Goal: Transaction & Acquisition: Purchase product/service

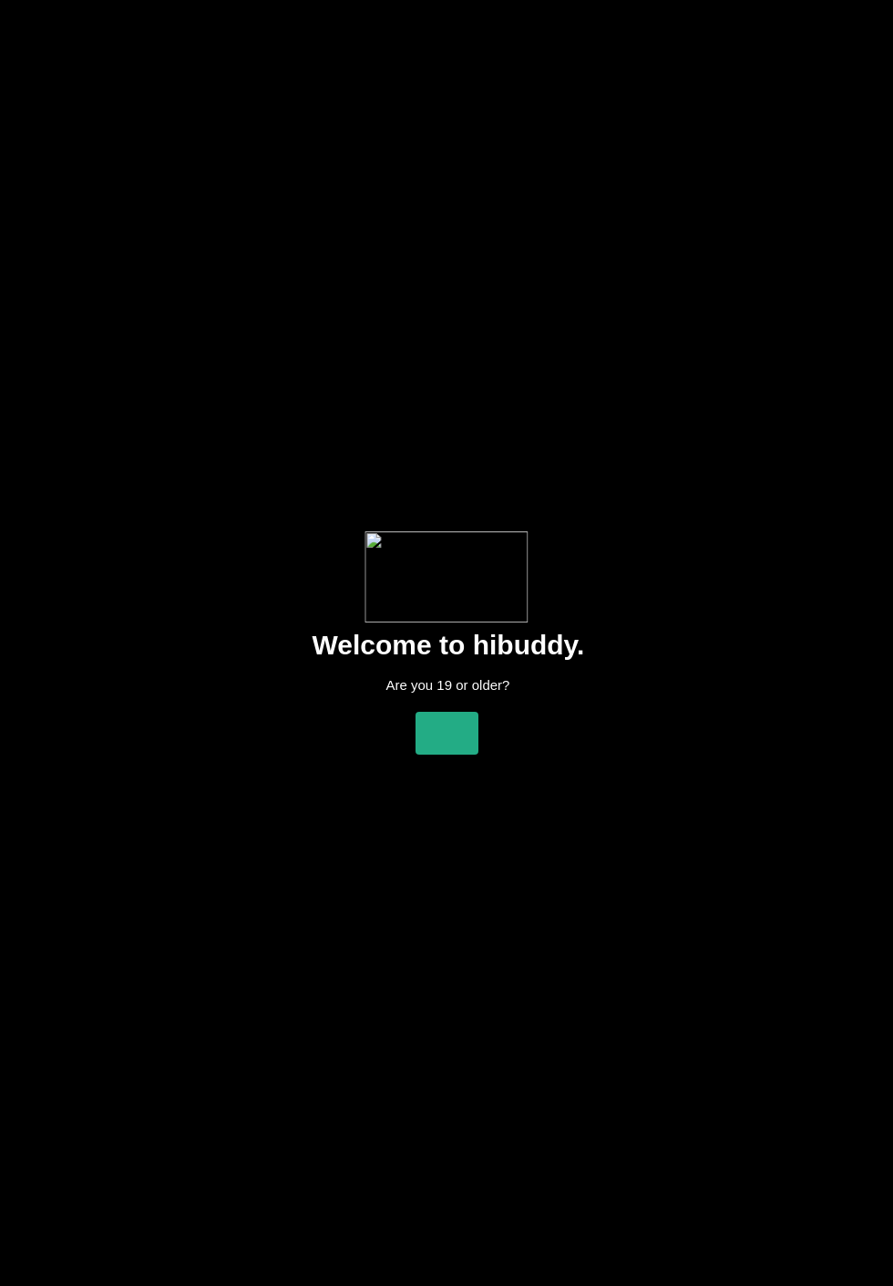
click at [457, 724] on flt-glass-pane at bounding box center [446, 643] width 893 height 1286
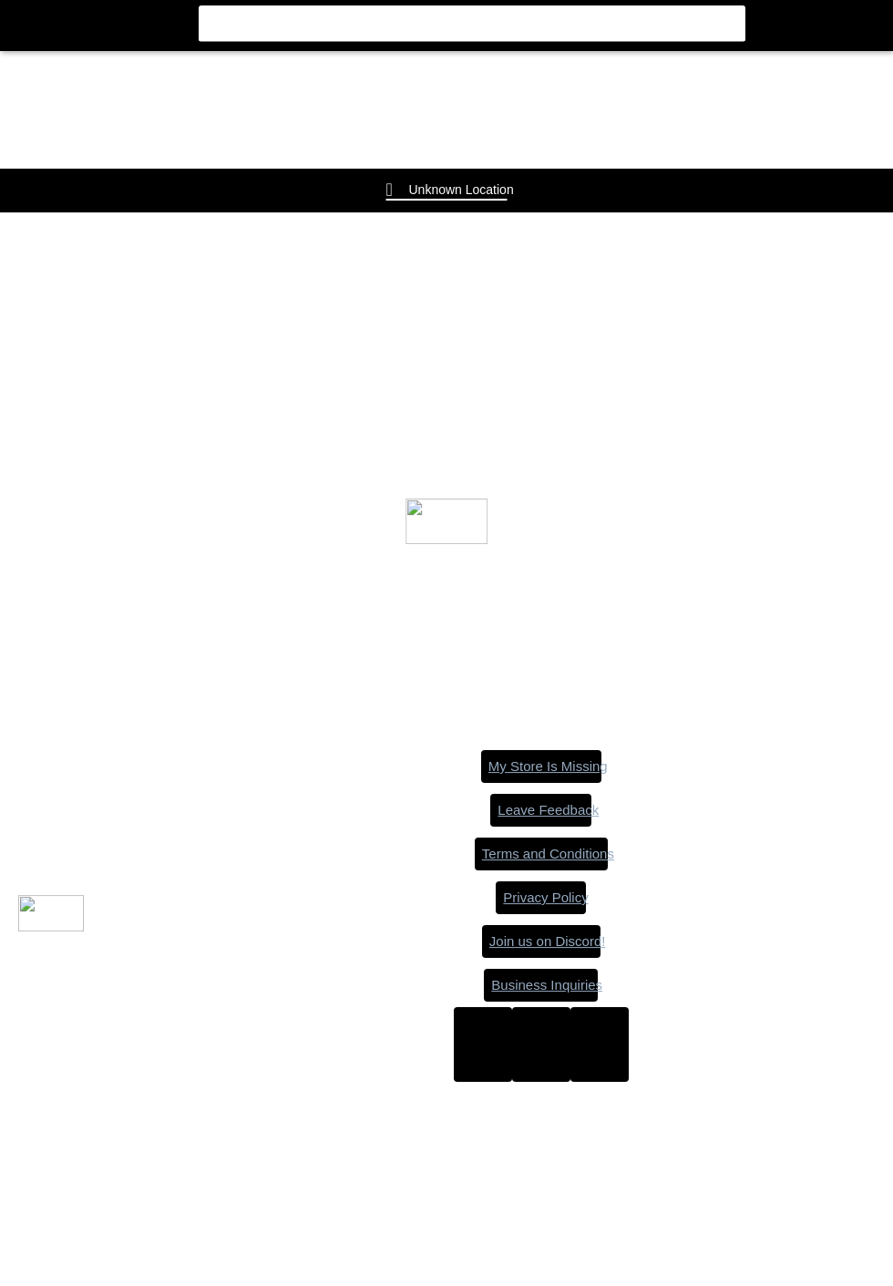
click at [447, 713] on flt-glass-pane at bounding box center [446, 643] width 893 height 1286
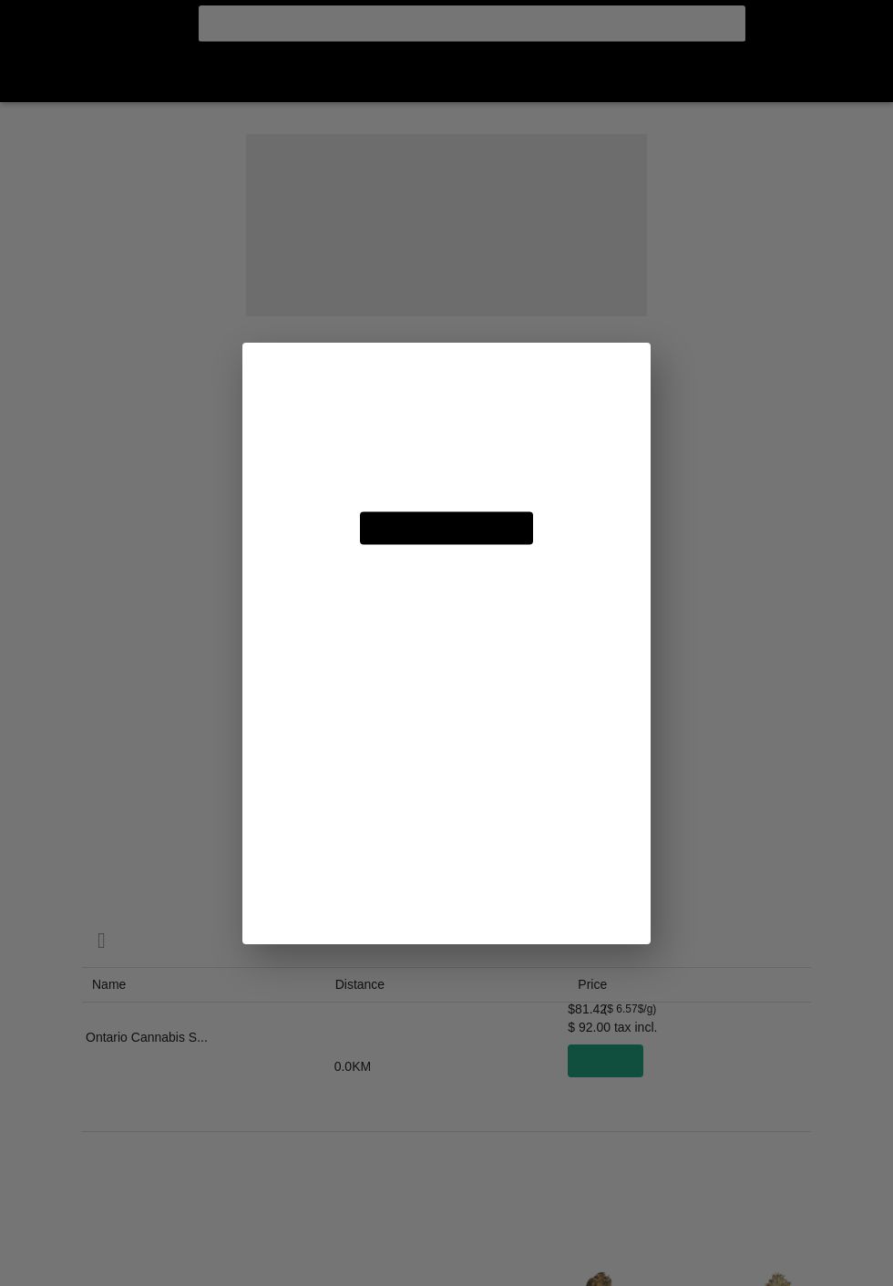
click at [762, 528] on flt-glass-pane at bounding box center [446, 643] width 893 height 1286
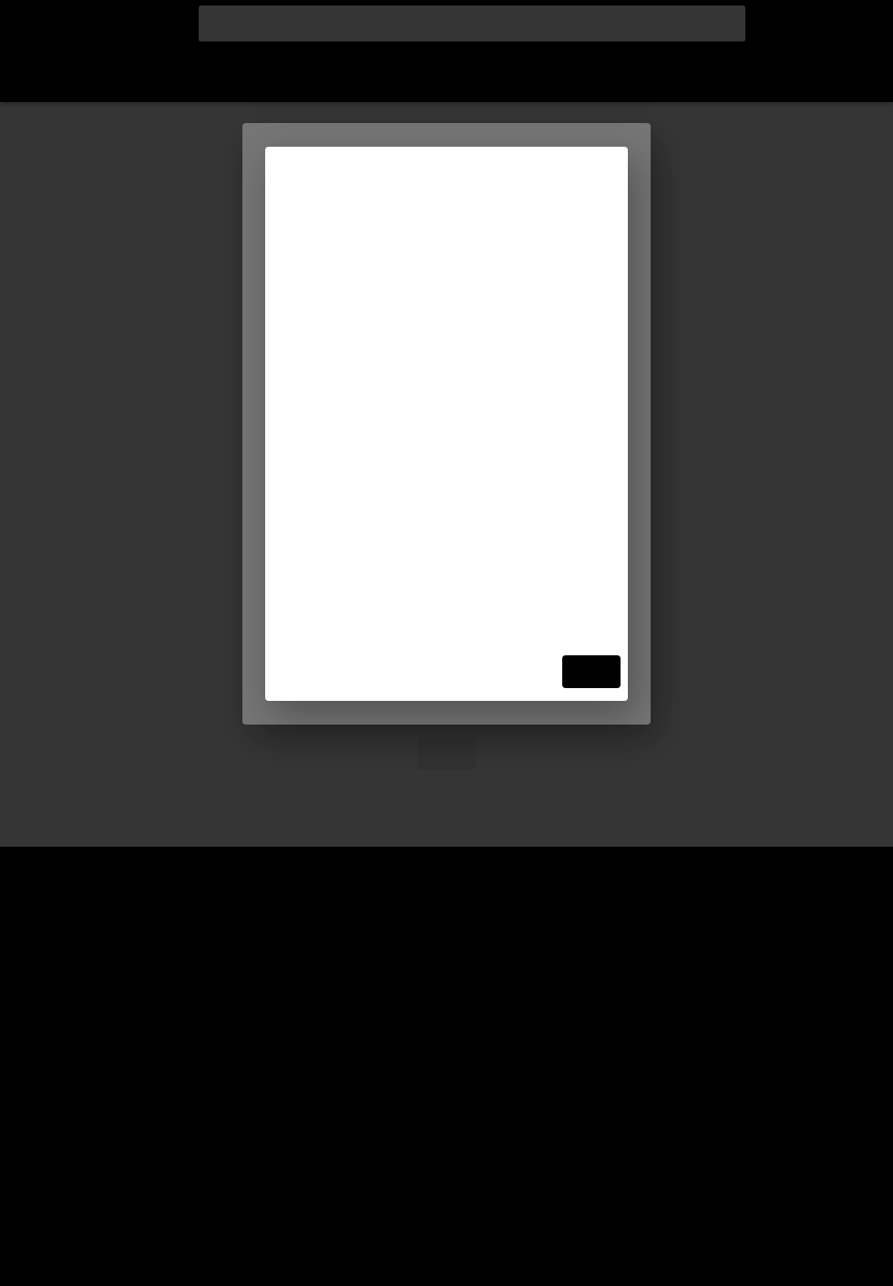
click at [375, 221] on flt-glass-pane at bounding box center [446, 643] width 893 height 1286
click at [358, 218] on flt-glass-pane at bounding box center [446, 643] width 893 height 1286
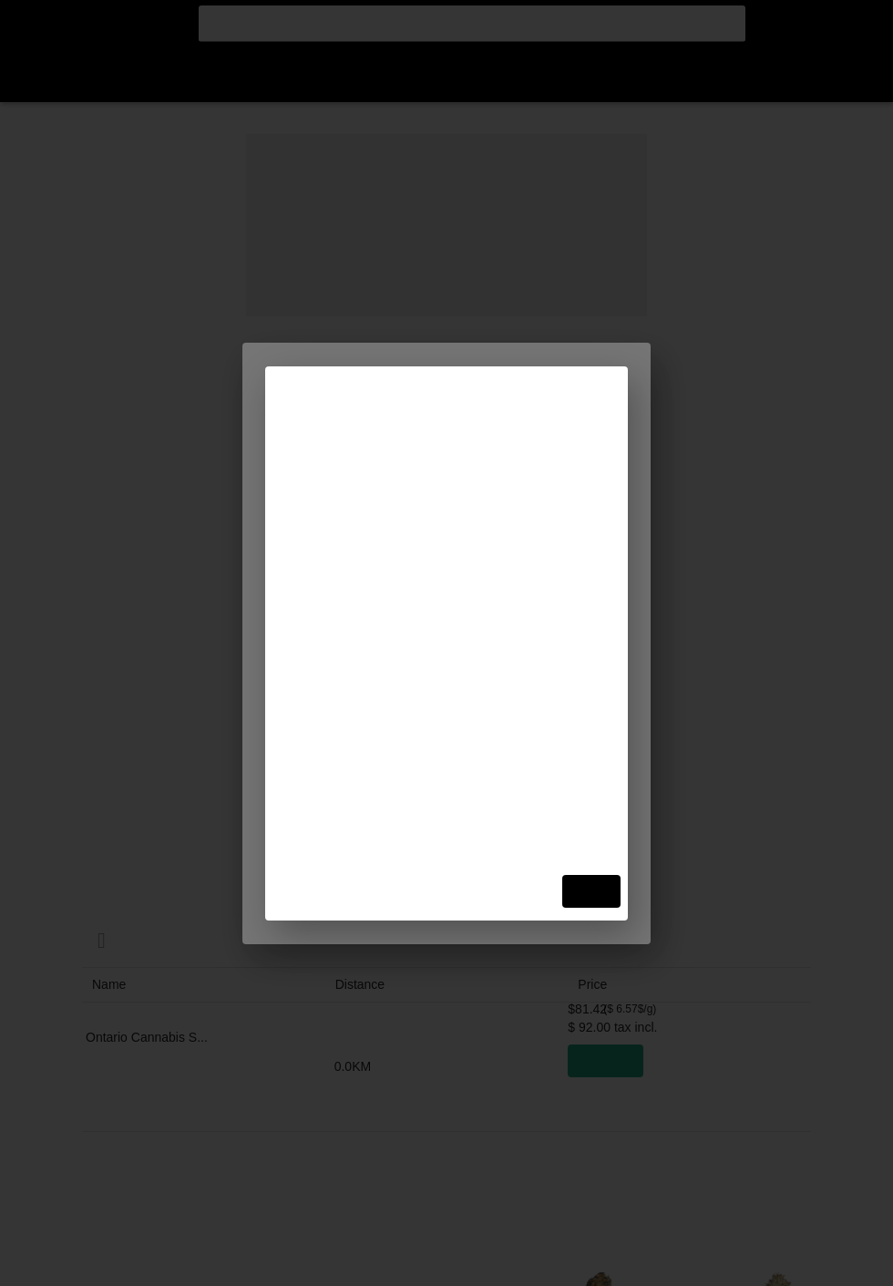
click at [361, 380] on flt-glass-pane at bounding box center [446, 643] width 893 height 1286
